Goal: Feedback & Contribution: Submit feedback/report problem

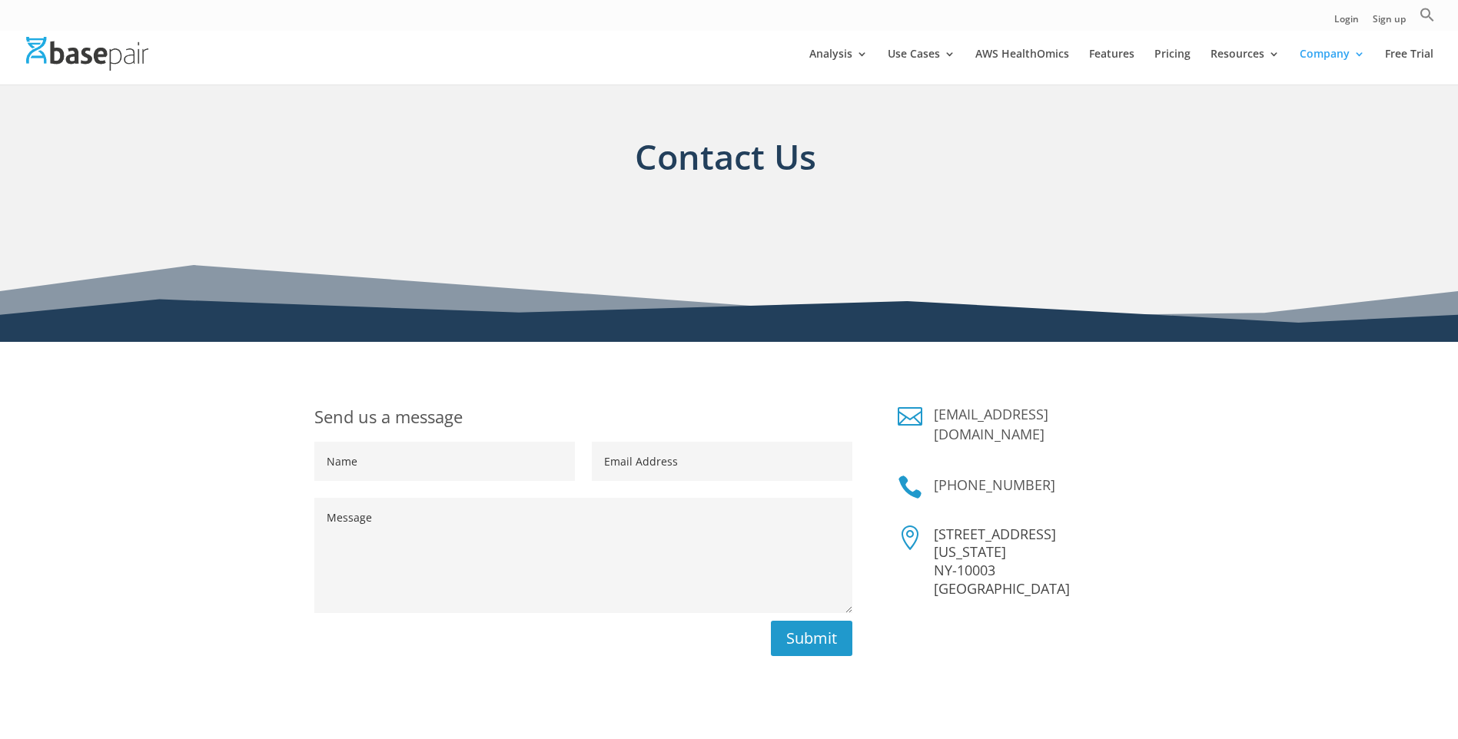
click at [330, 519] on textarea "Message" at bounding box center [583, 555] width 538 height 115
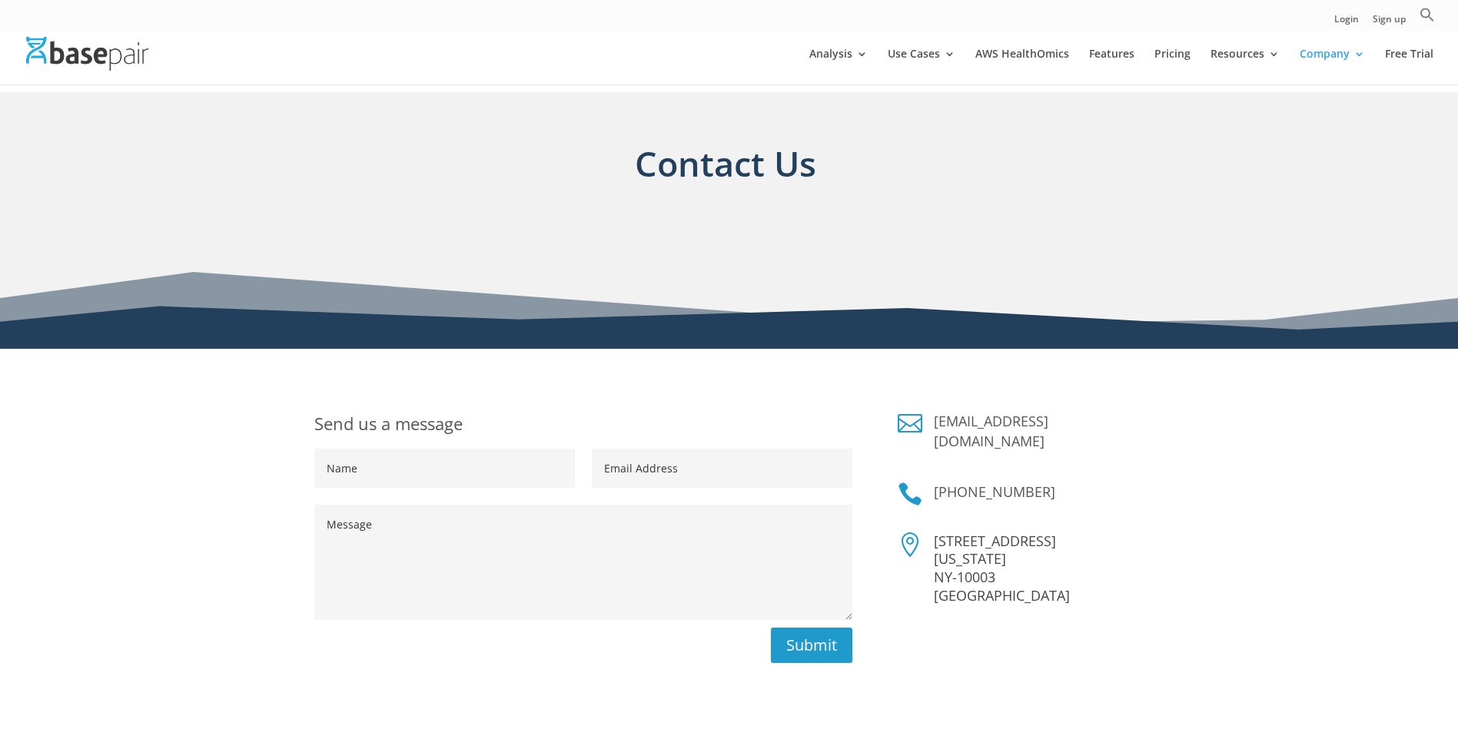
paste textarea "Lorem, I dolo sita consect adipi eli sedd. Ei temp in Utlab EtDolor, mag A’e ad…"
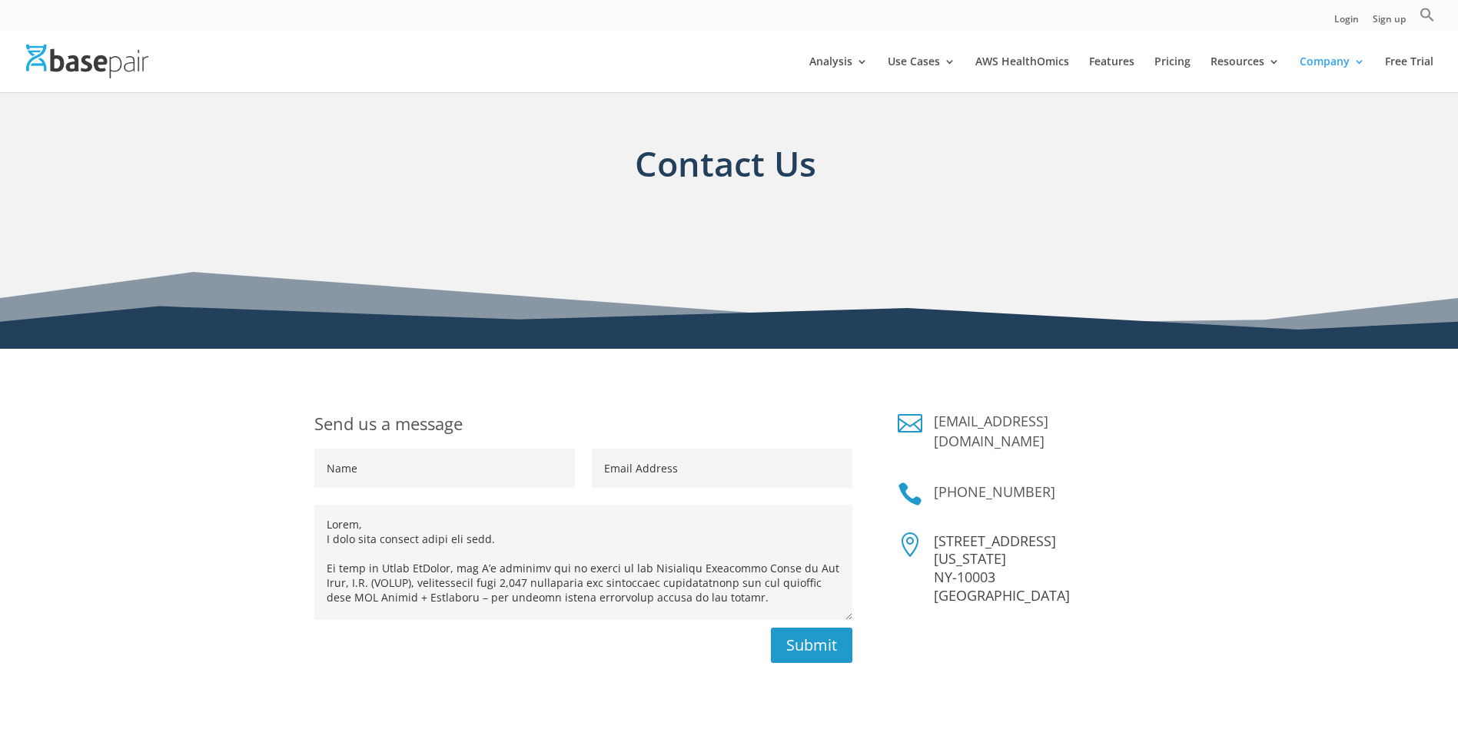
scroll to position [437, 0]
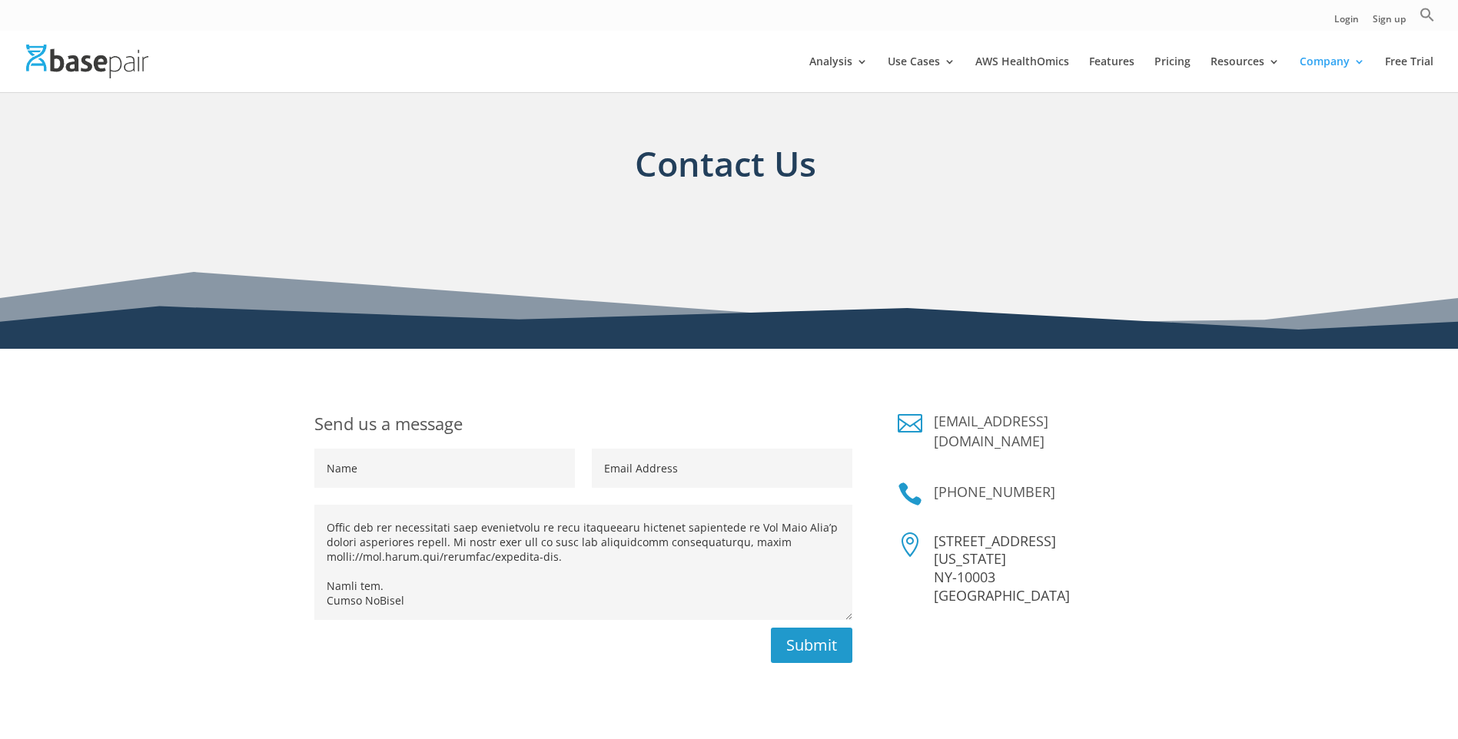
type textarea "Lorem, I dolo sita consect adipi eli sedd. Ei temp in Utlab EtDolor, mag A’e ad…"
click at [337, 474] on input "Name" at bounding box center [444, 468] width 261 height 39
type input "[PERSON_NAME]"
type input "[EMAIL_ADDRESS][DOMAIN_NAME]"
click at [553, 380] on div "Send us a message Name [PERSON_NAME] Email Address [EMAIL_ADDRESS][DOMAIN_NAME]…" at bounding box center [729, 618] width 1458 height 539
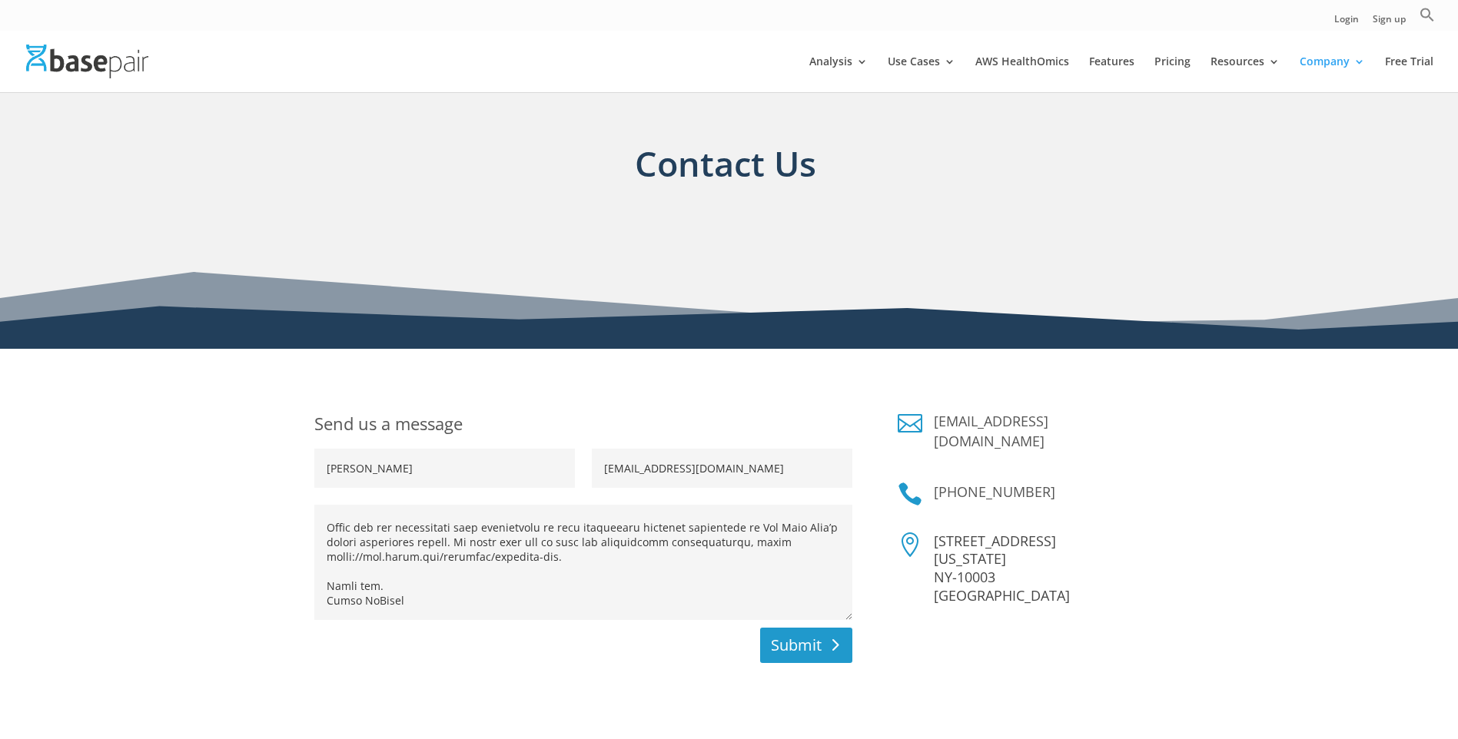
click at [796, 645] on button "Submit" at bounding box center [806, 645] width 92 height 35
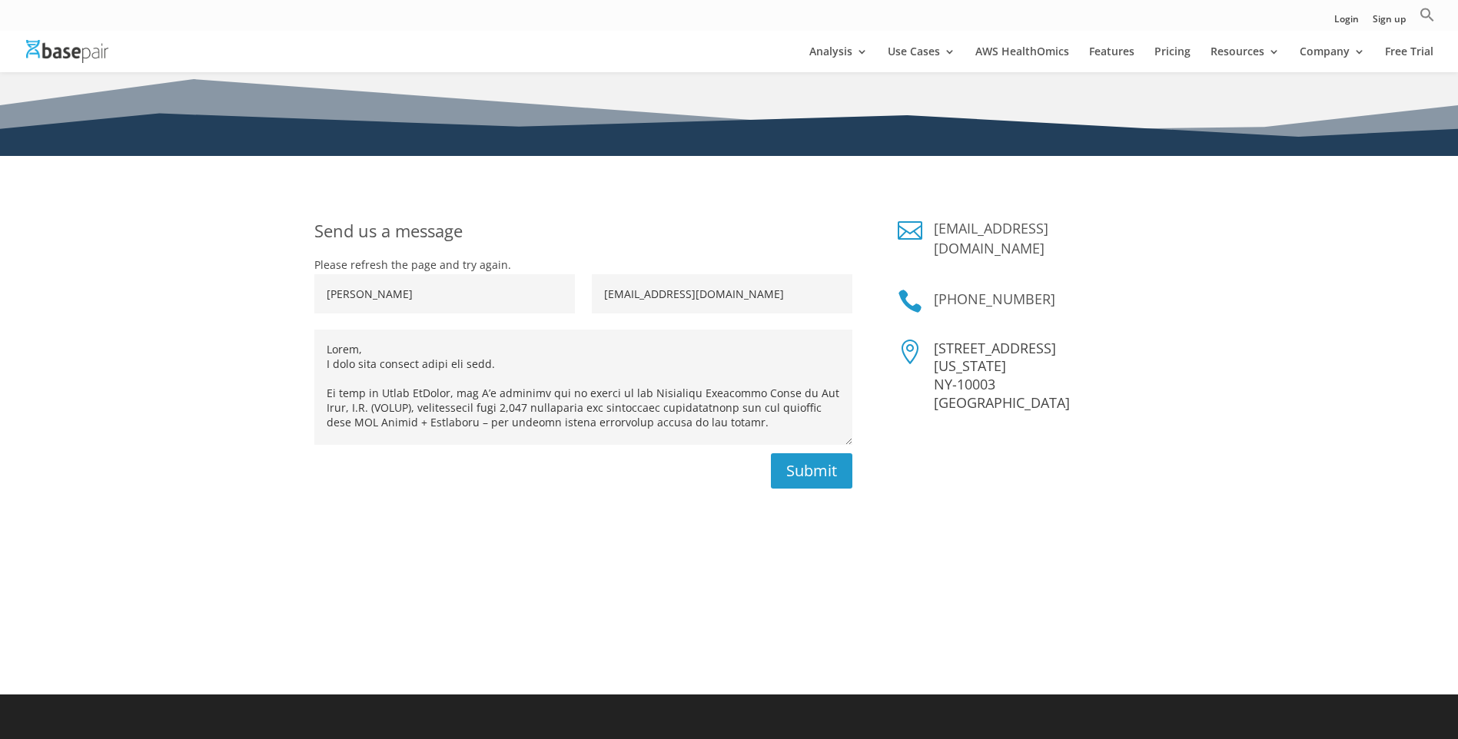
scroll to position [77, 0]
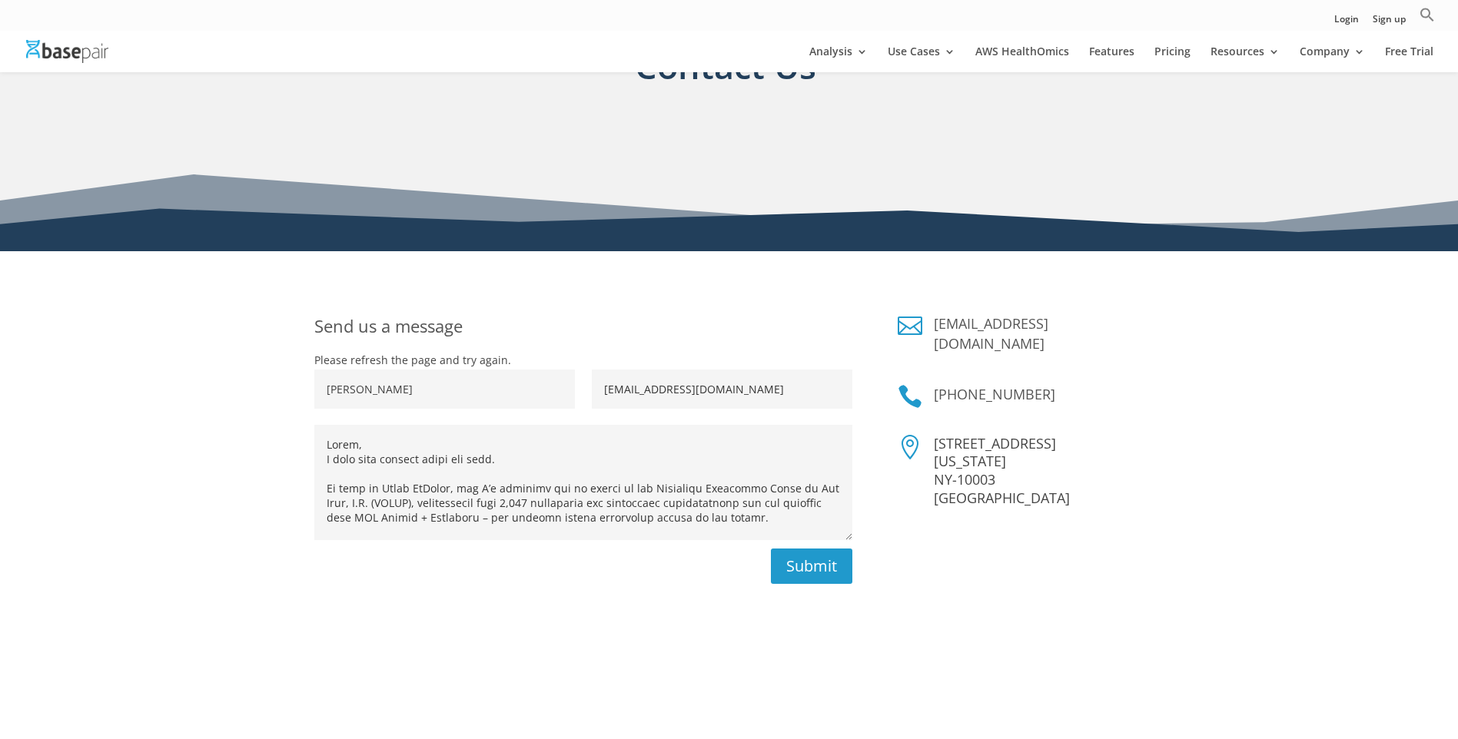
click at [480, 383] on input "[PERSON_NAME]" at bounding box center [444, 389] width 261 height 39
click at [466, 614] on div "Send us a message Please refresh the page and try again. Name [PERSON_NAME] Ema…" at bounding box center [729, 521] width 830 height 456
click at [801, 570] on button "Submit" at bounding box center [806, 566] width 92 height 35
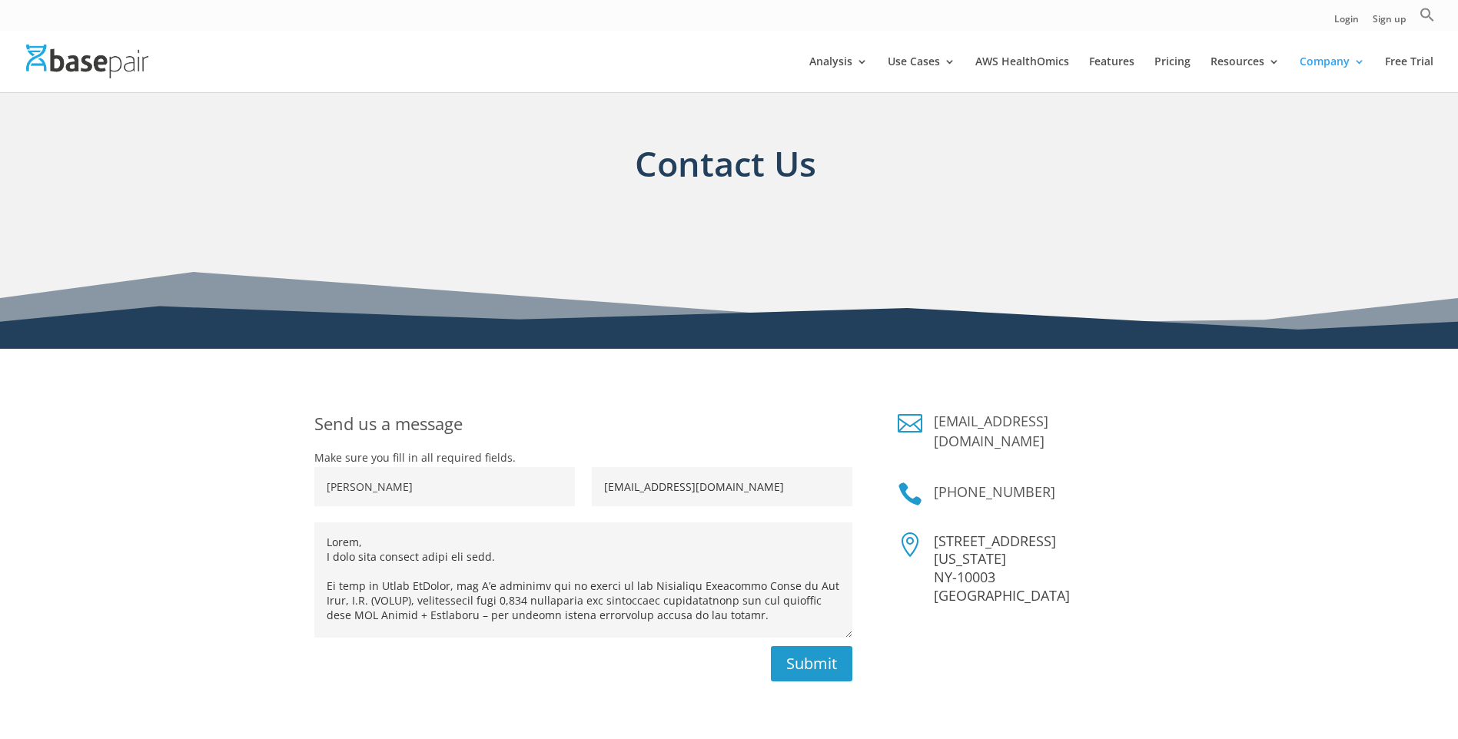
click at [485, 482] on input "[PERSON_NAME]" at bounding box center [444, 486] width 261 height 39
type input "K"
type input "[PERSON_NAME]"
type input "[EMAIL_ADDRESS][DOMAIN_NAME]"
click at [788, 660] on button "Submit" at bounding box center [806, 663] width 92 height 35
